Goal: Information Seeking & Learning: Learn about a topic

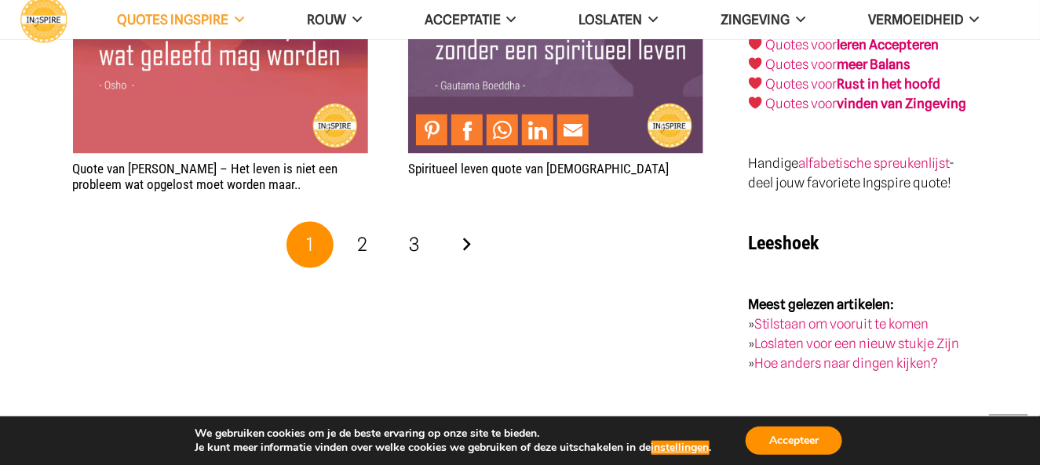
scroll to position [2982, 0]
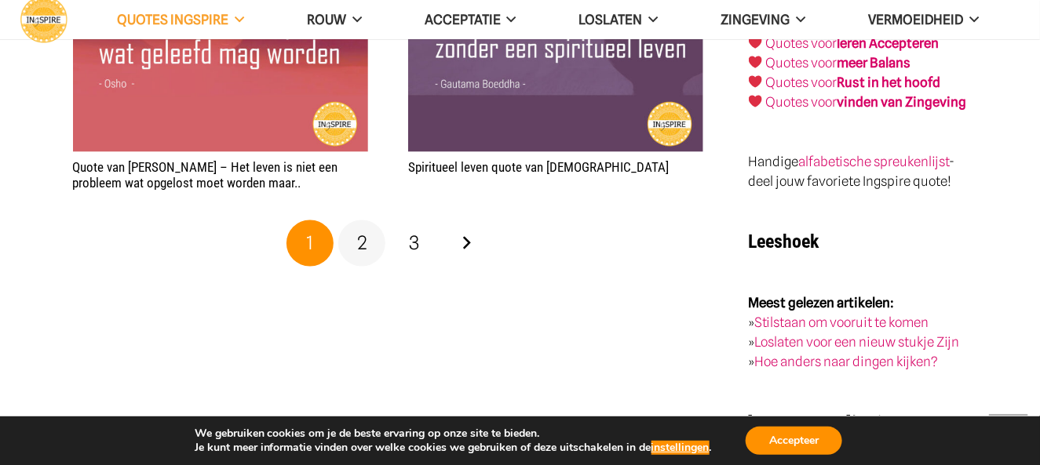
click at [363, 244] on span "2" at bounding box center [362, 243] width 10 height 23
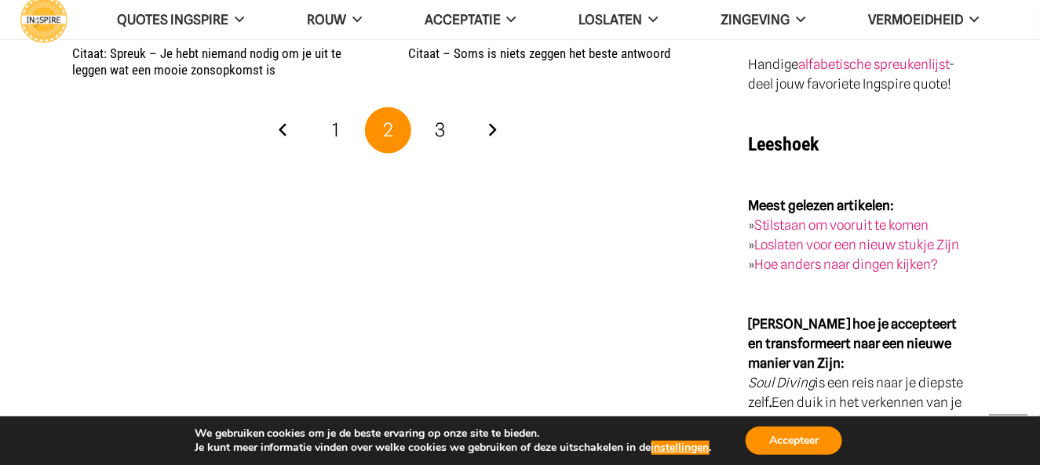
scroll to position [3139, 0]
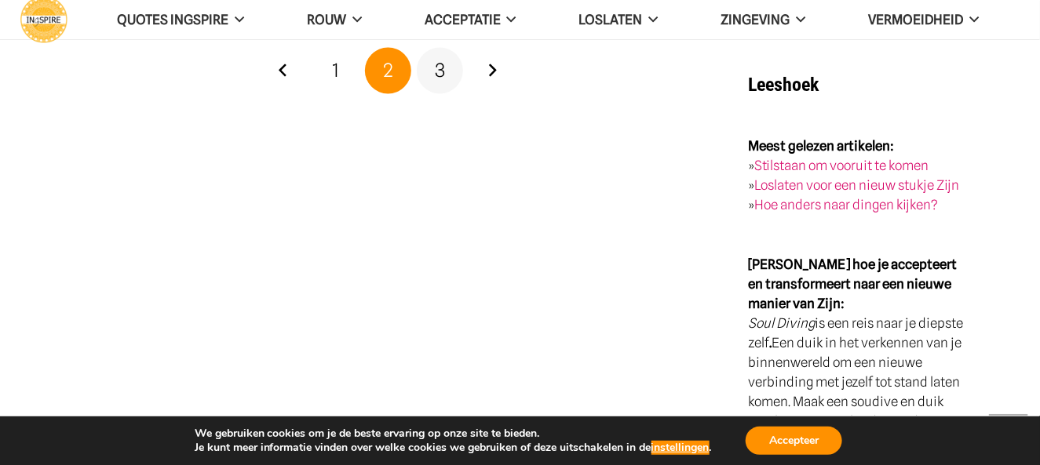
click at [443, 82] on link "3" at bounding box center [440, 71] width 47 height 47
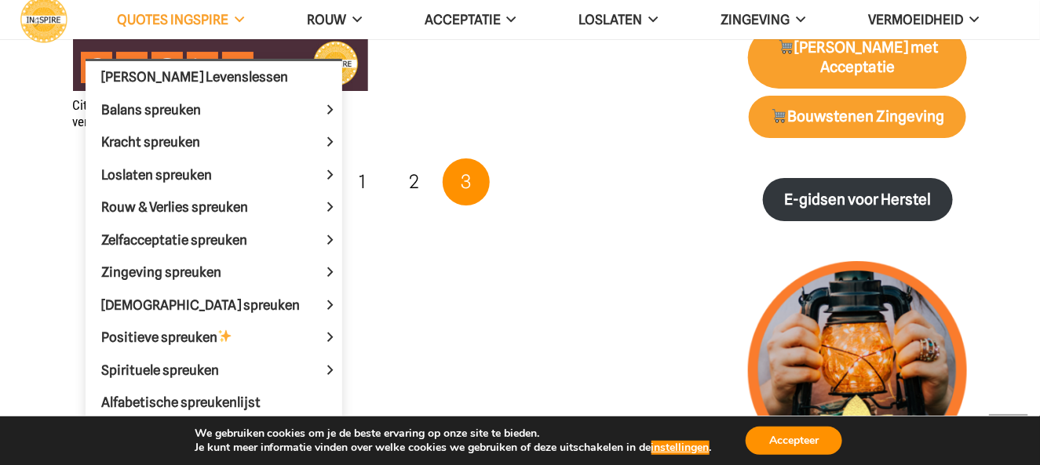
scroll to position [1884, 0]
